Goal: Task Accomplishment & Management: Use online tool/utility

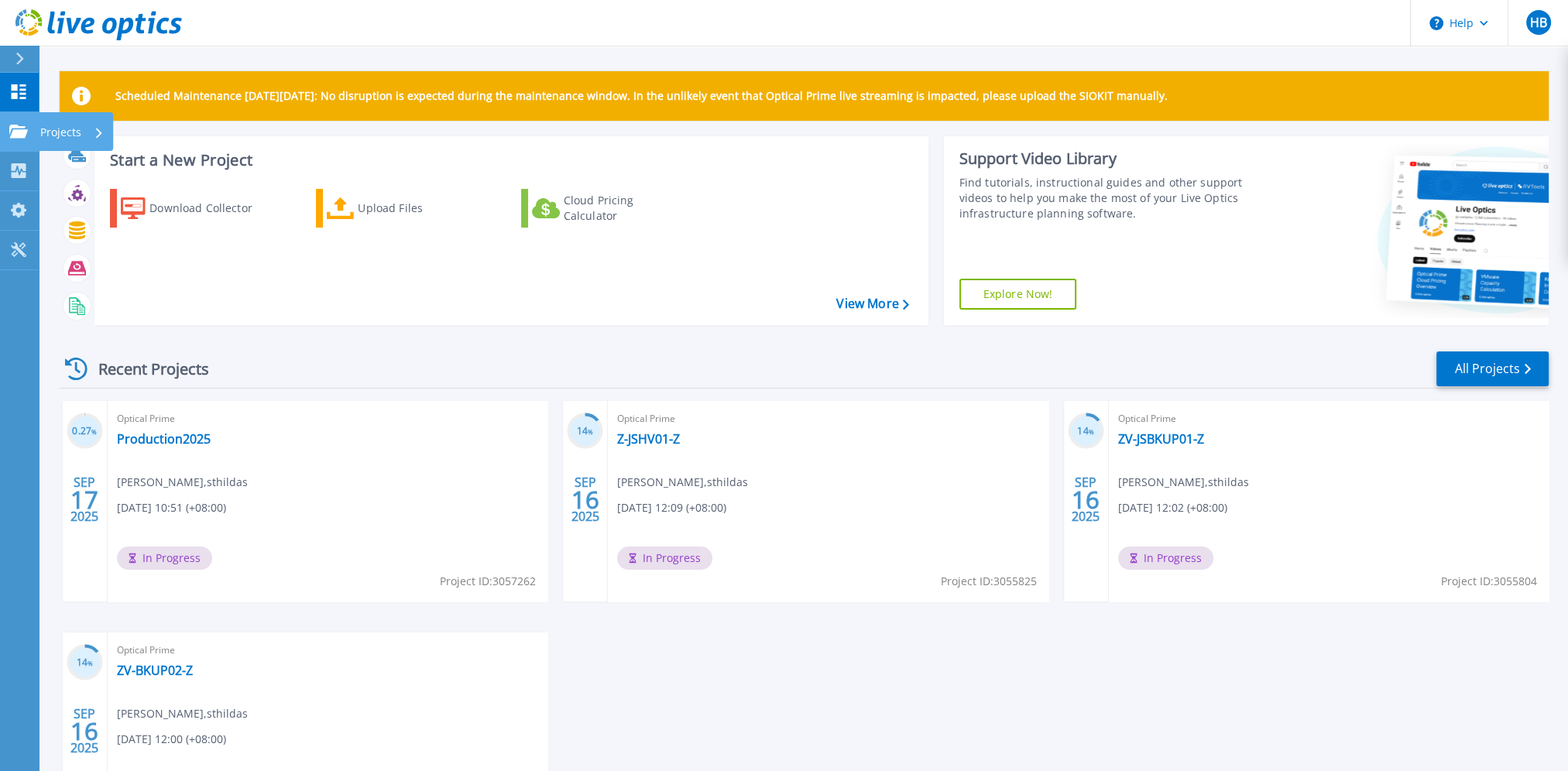
click at [17, 130] on icon at bounding box center [18, 131] width 19 height 13
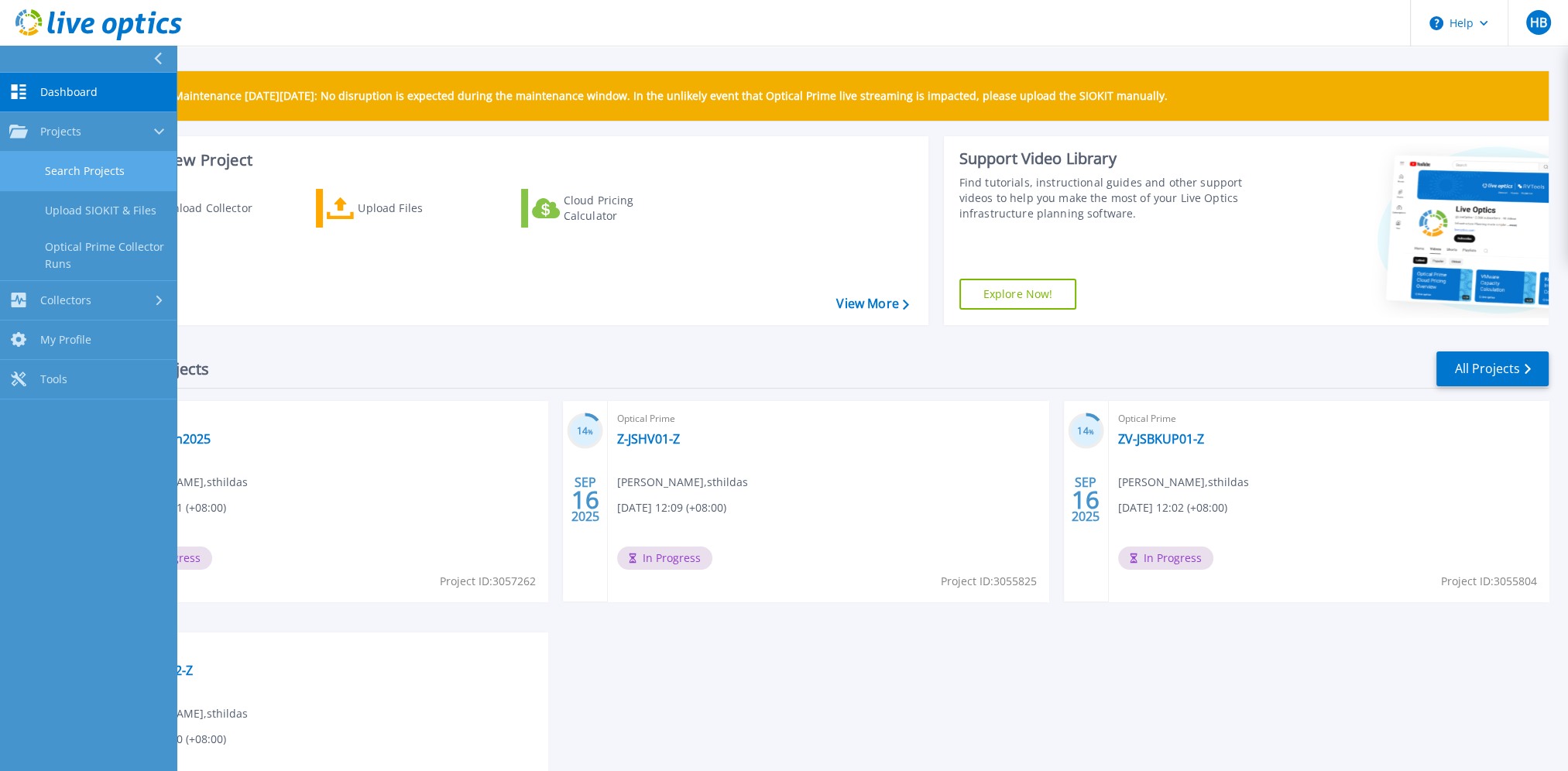
click at [93, 178] on link "Search Projects" at bounding box center [88, 171] width 176 height 40
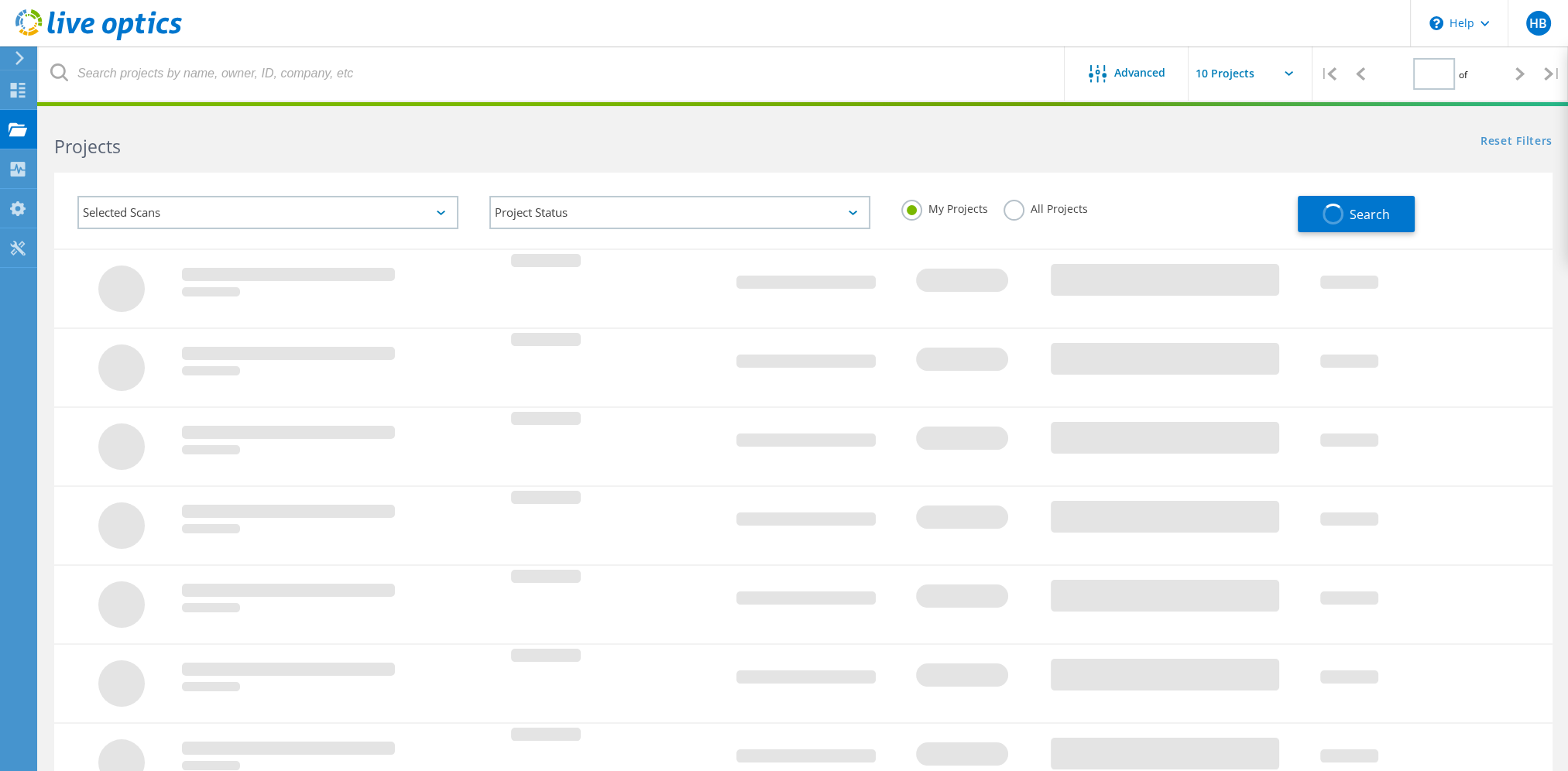
type input "1"
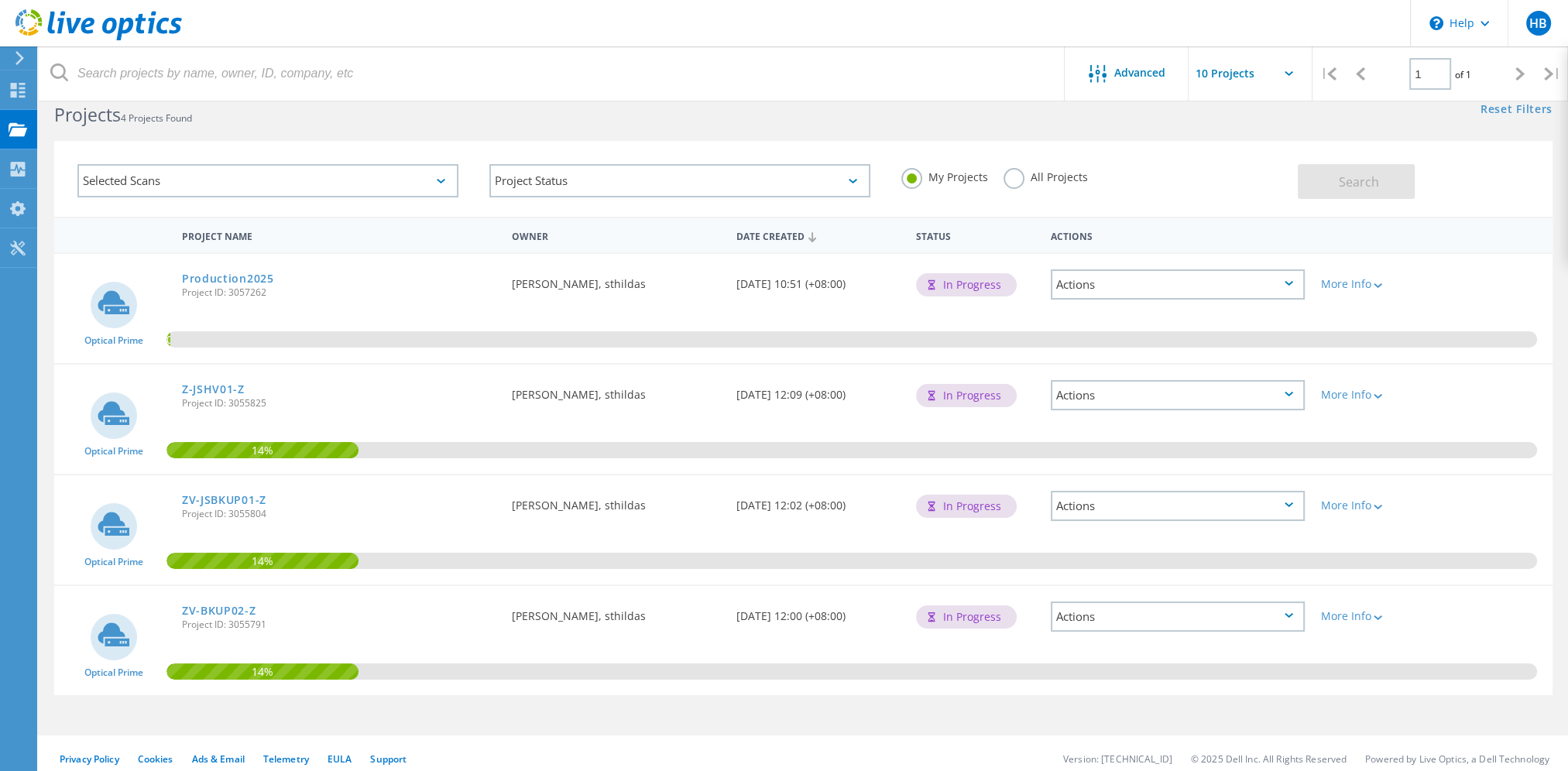
scroll to position [43, 0]
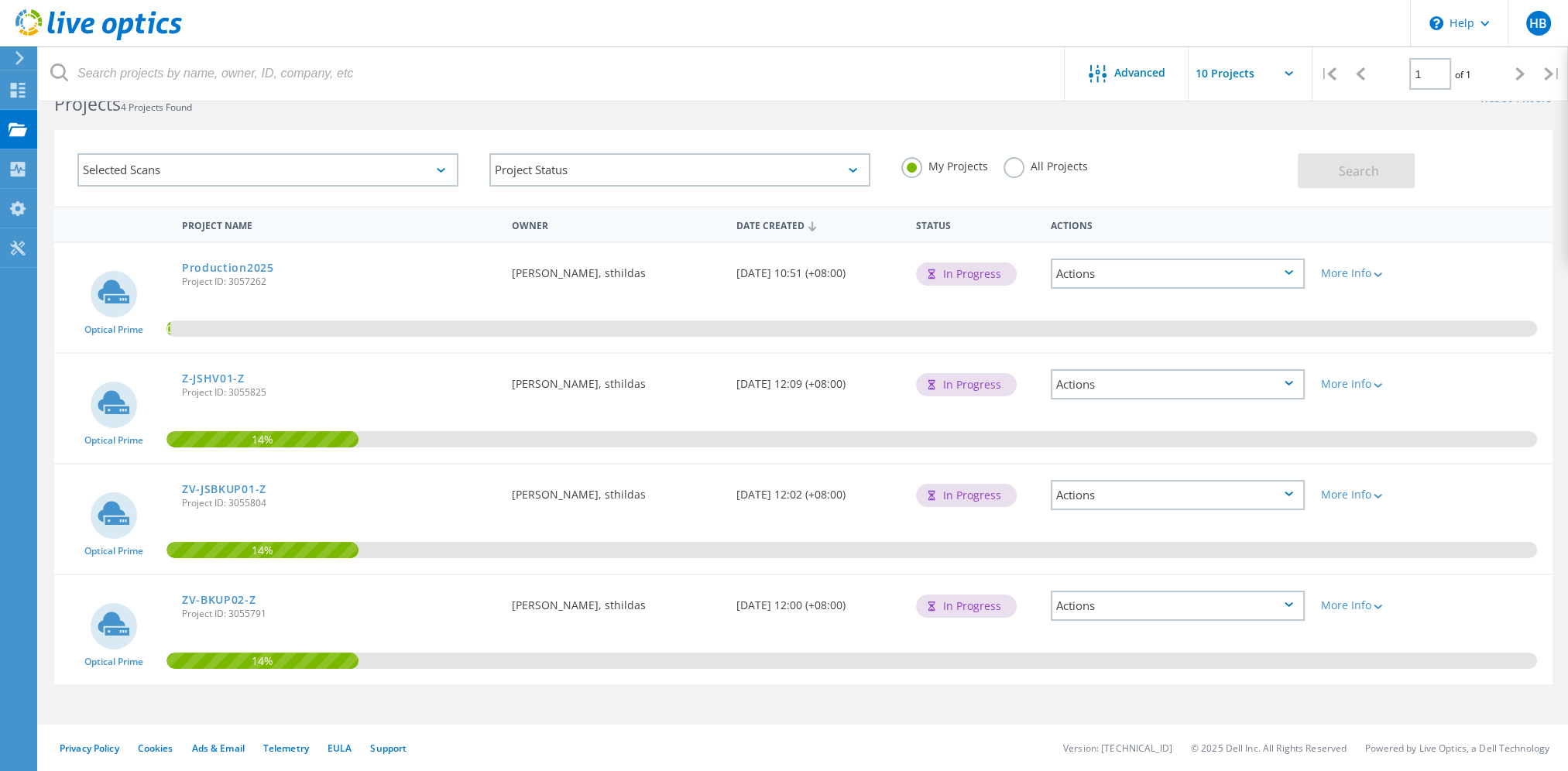
click at [1041, 174] on div "All Projects" at bounding box center [1046, 168] width 84 height 23
click at [1041, 164] on label "All Projects" at bounding box center [1046, 164] width 84 height 15
click at [0, 0] on input "All Projects" at bounding box center [0, 0] width 0 height 0
click at [1343, 170] on span "Search" at bounding box center [1359, 171] width 40 height 17
drag, startPoint x: 763, startPoint y: 495, endPoint x: 754, endPoint y: 496, distance: 9.1
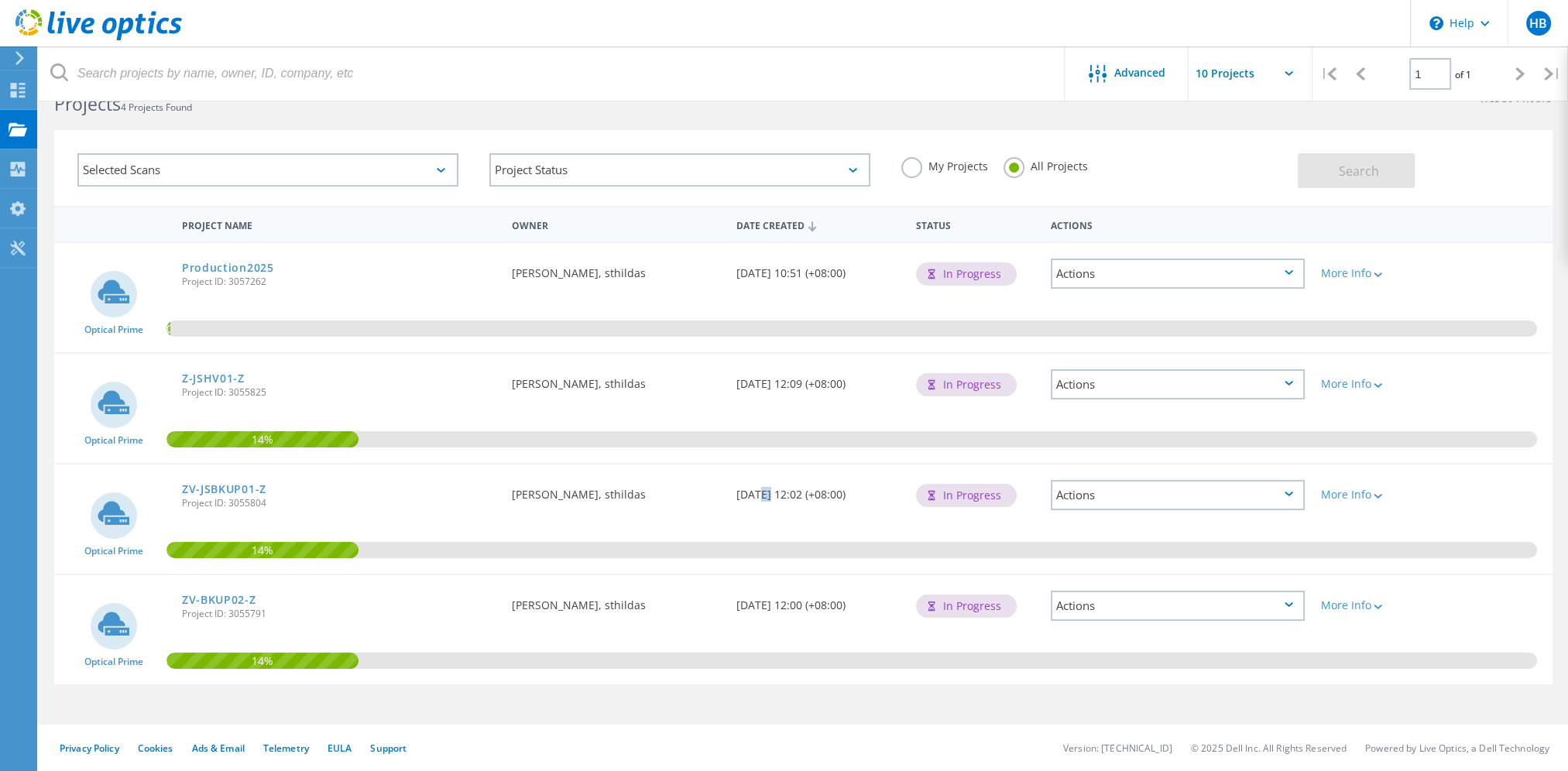
click at [754, 496] on div "Date Created 09/16/2025, 12:02 (+08:00)" at bounding box center [818, 490] width 180 height 51
click at [697, 22] on header "\n Help Explore Helpful Articles Contact Support HB End User Hossein Bouazar hb…" at bounding box center [784, 23] width 1568 height 46
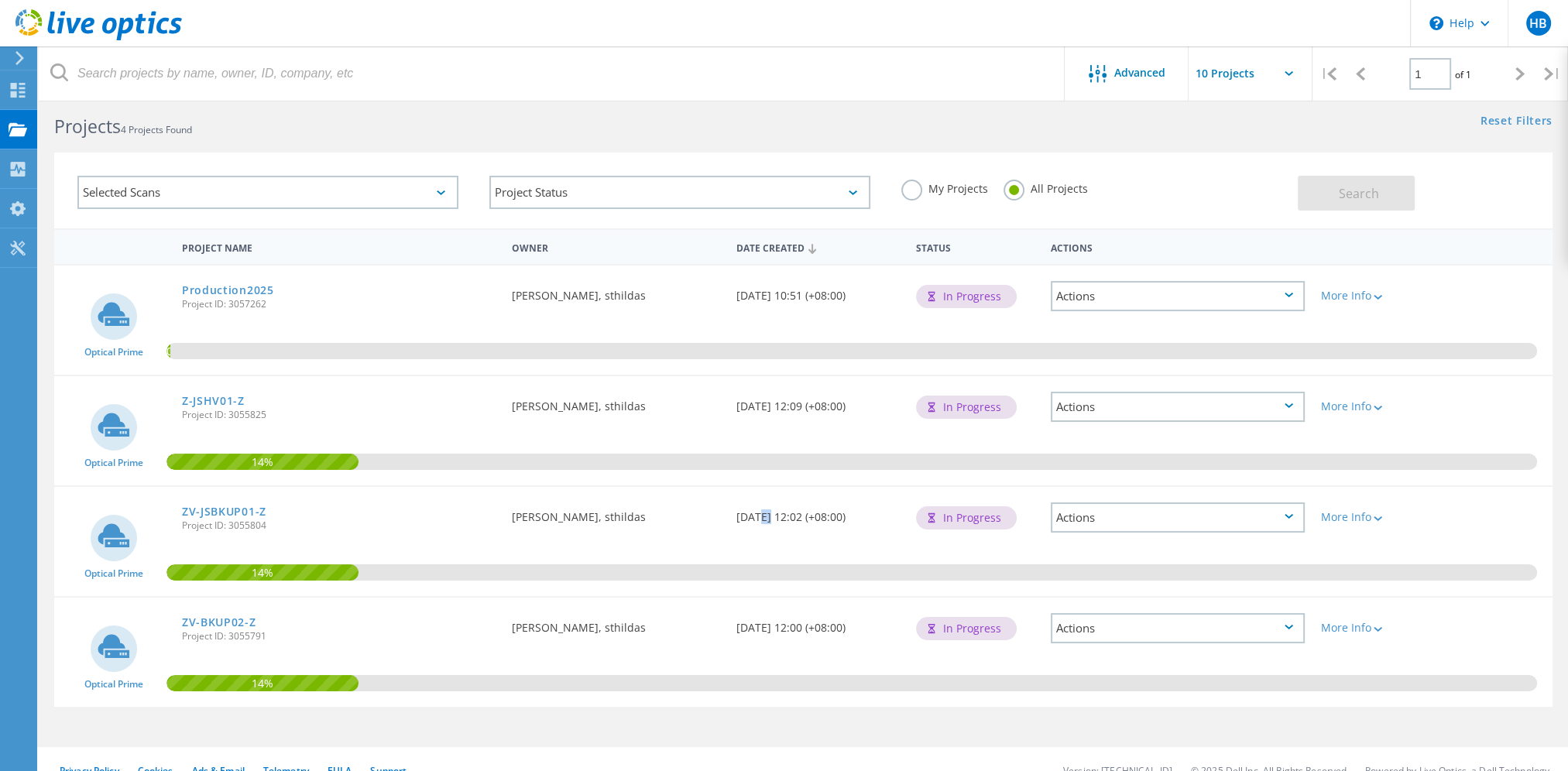
scroll to position [0, 0]
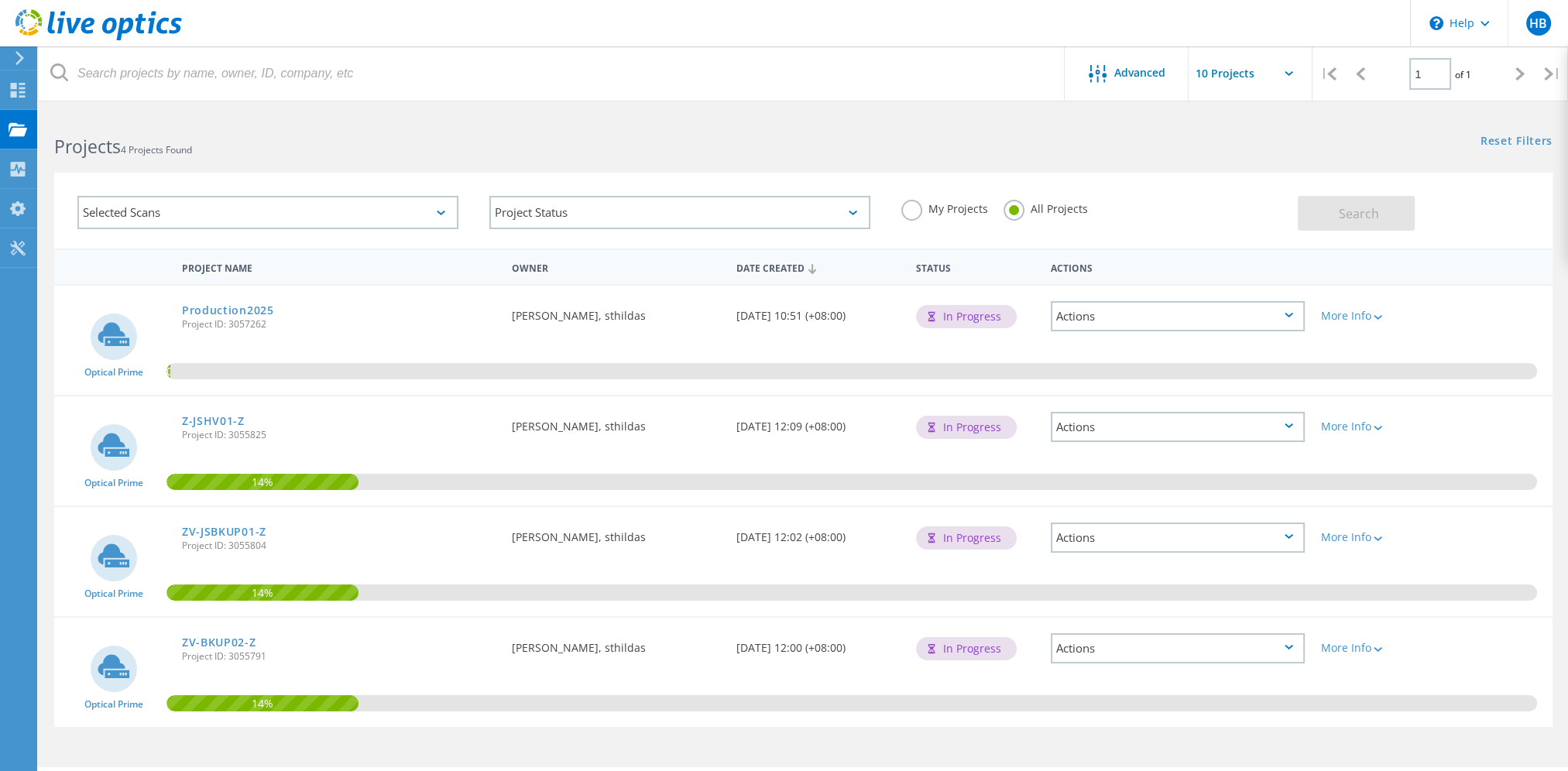
click at [709, 140] on h2 "Projects 4 Projects Found" at bounding box center [421, 147] width 733 height 26
